Goal: Navigation & Orientation: Understand site structure

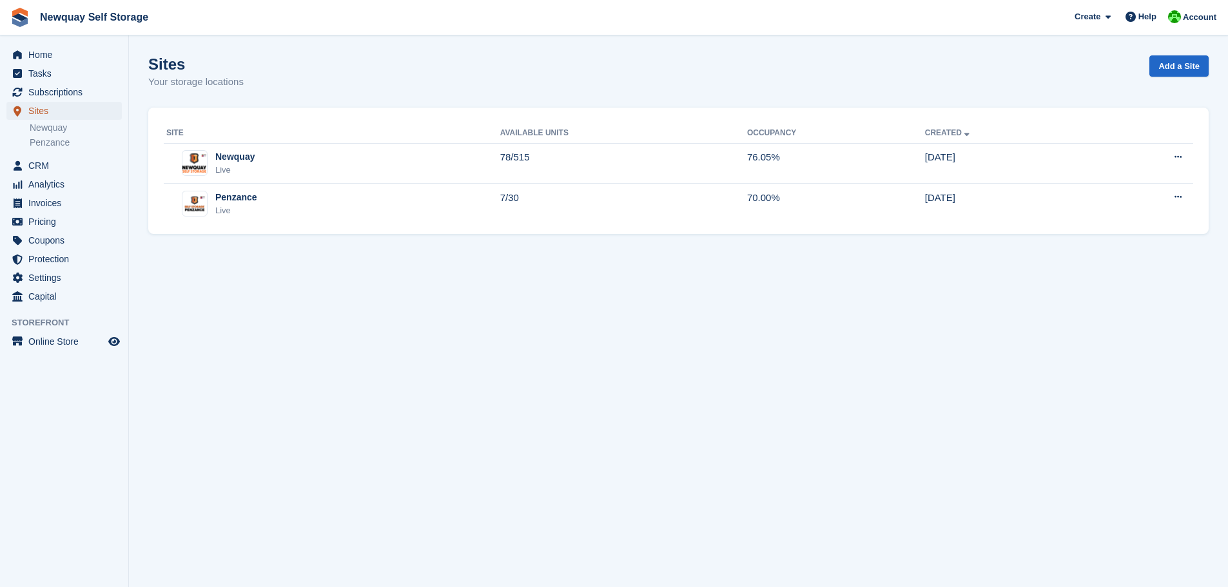
click at [50, 108] on span "Sites" at bounding box center [66, 111] width 77 height 18
click at [56, 241] on span "Coupons" at bounding box center [66, 240] width 77 height 18
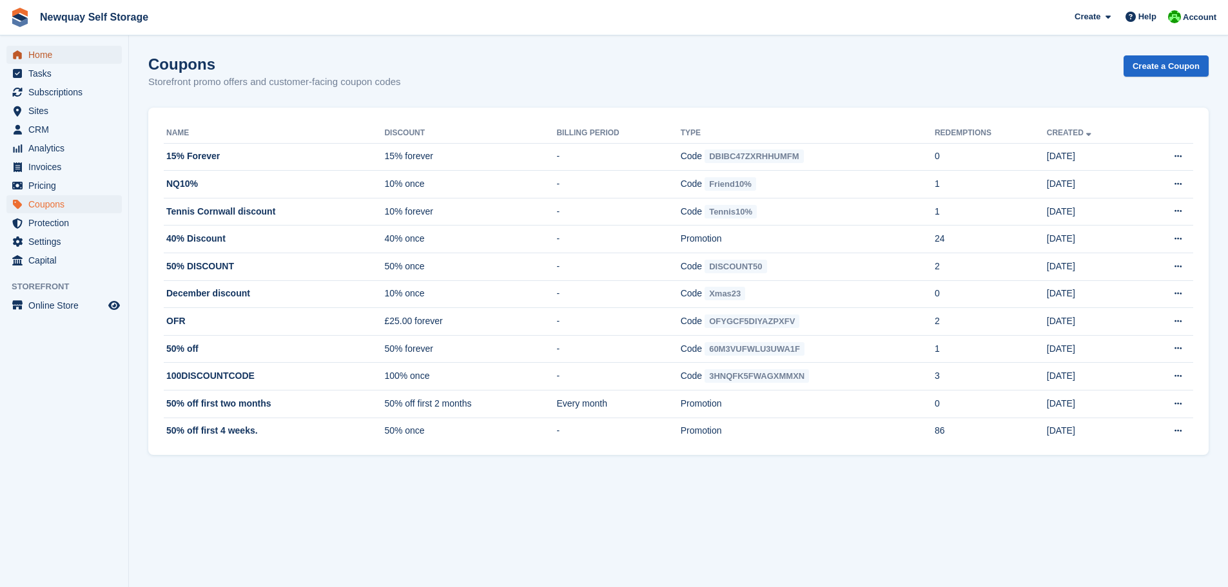
click at [42, 59] on span "Home" at bounding box center [66, 55] width 77 height 18
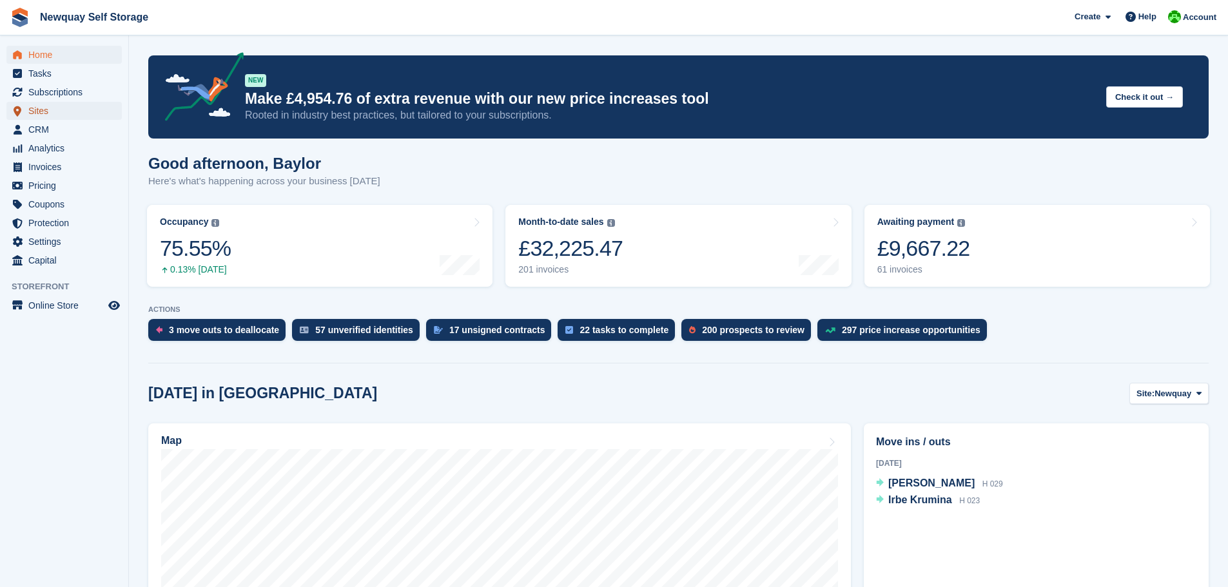
click at [40, 109] on span "Sites" at bounding box center [66, 111] width 77 height 18
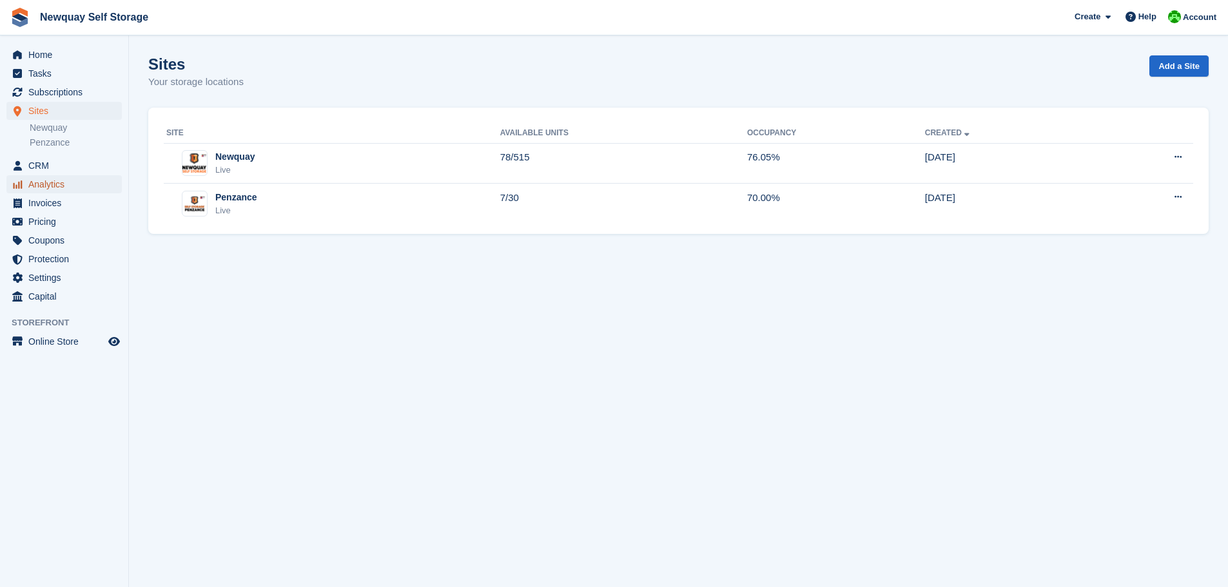
click at [46, 191] on span "Analytics" at bounding box center [66, 184] width 77 height 18
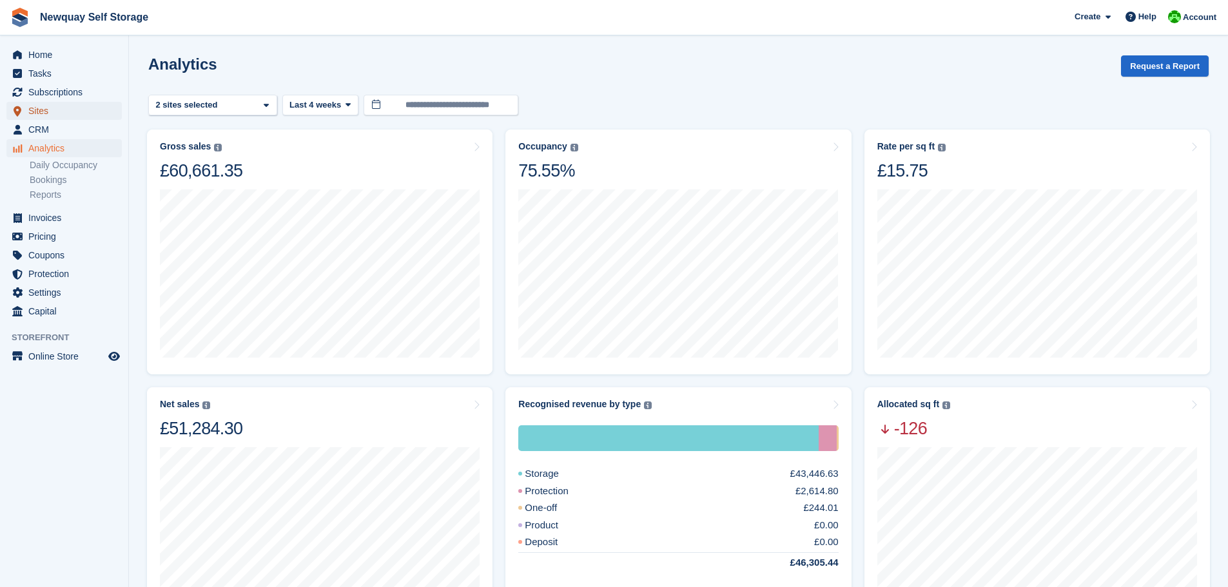
click at [41, 111] on span "Sites" at bounding box center [66, 111] width 77 height 18
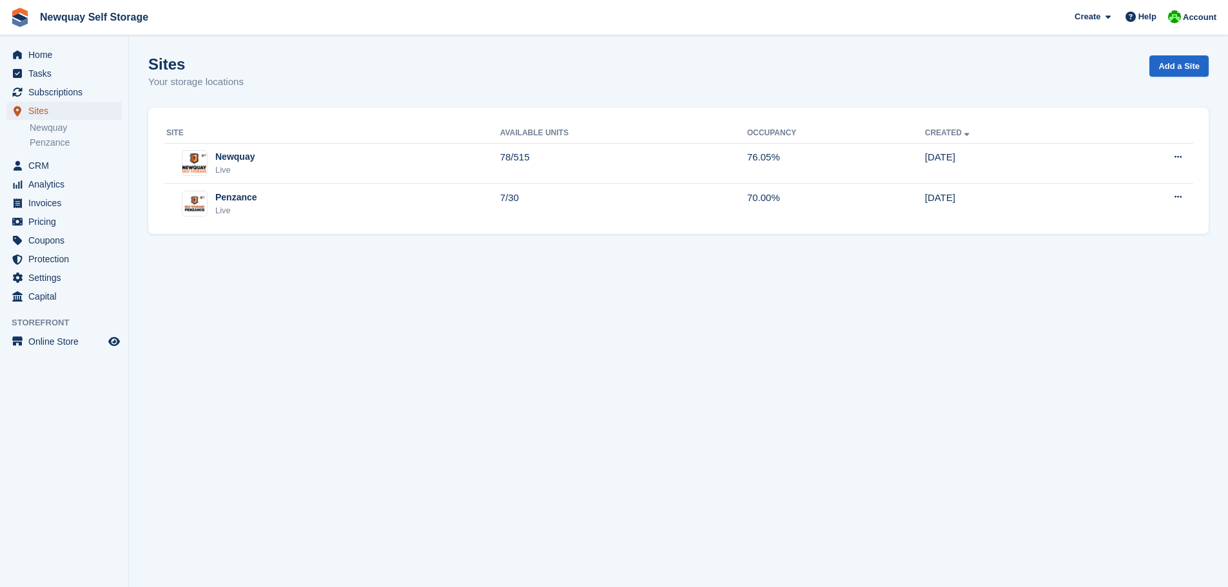
click at [42, 107] on span "Sites" at bounding box center [66, 111] width 77 height 18
